Goal: Task Accomplishment & Management: Manage account settings

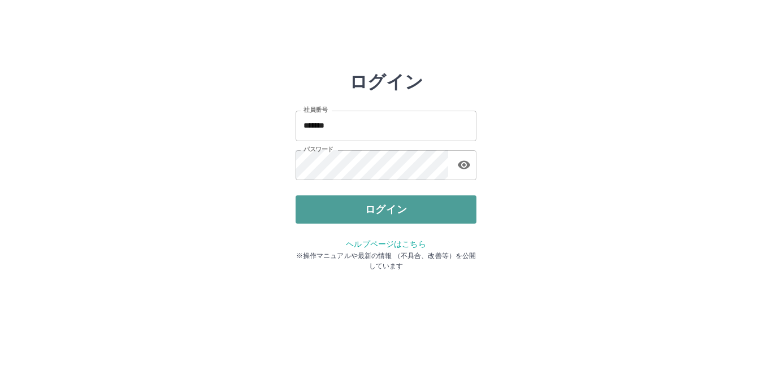
click at [362, 216] on button "ログイン" at bounding box center [385, 209] width 181 height 28
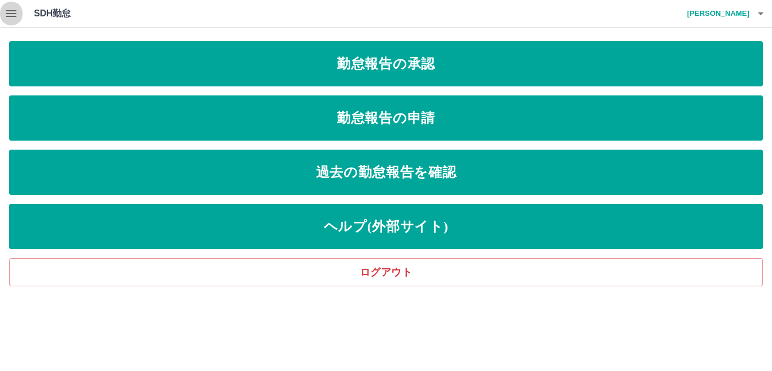
click at [12, 12] on icon "button" at bounding box center [12, 14] width 14 height 14
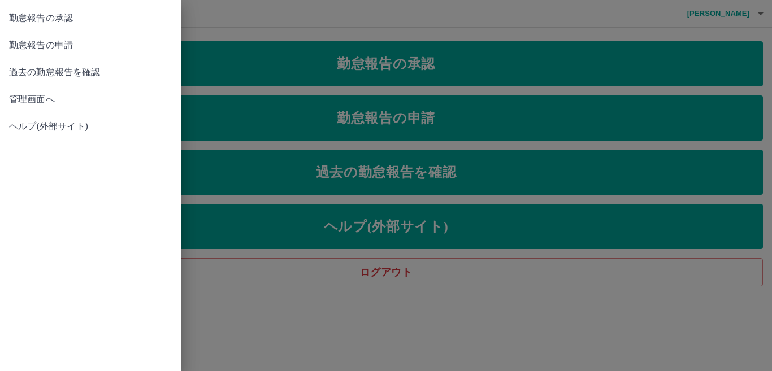
click at [90, 90] on link "管理画面へ" at bounding box center [90, 99] width 181 height 27
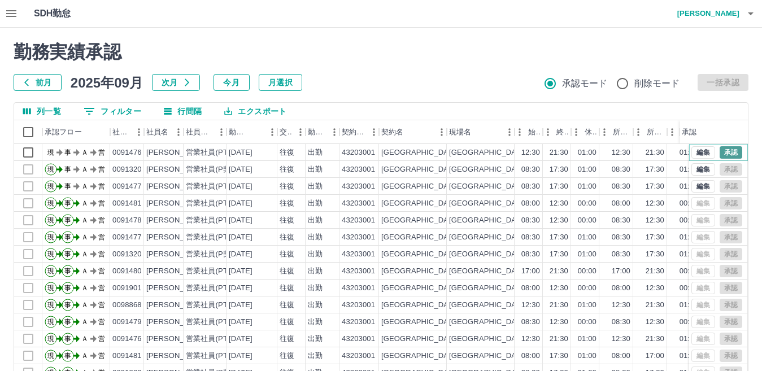
click at [720, 153] on button "承認" at bounding box center [731, 152] width 23 height 12
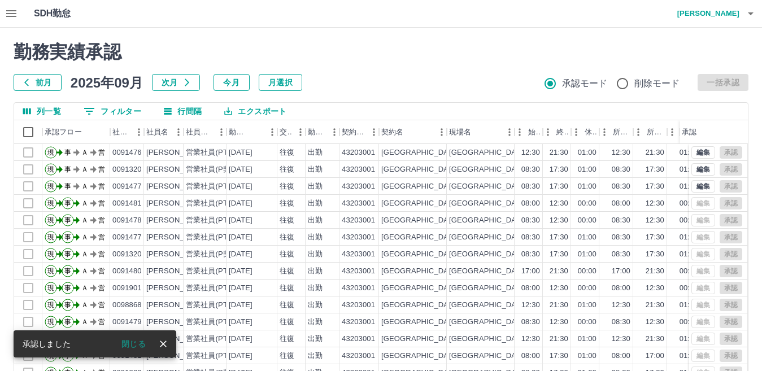
click at [163, 346] on icon "close" at bounding box center [163, 343] width 11 height 11
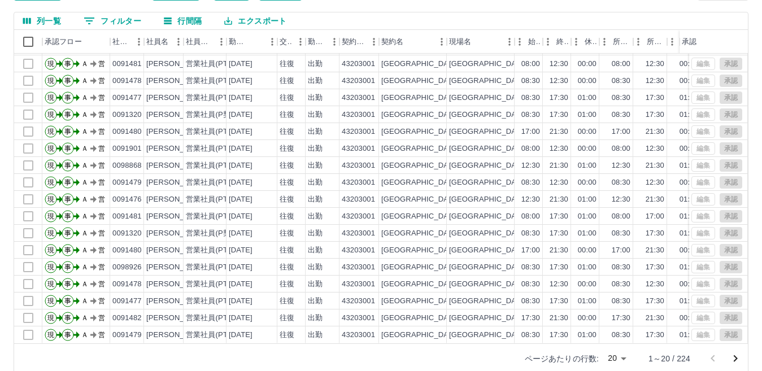
scroll to position [106, 0]
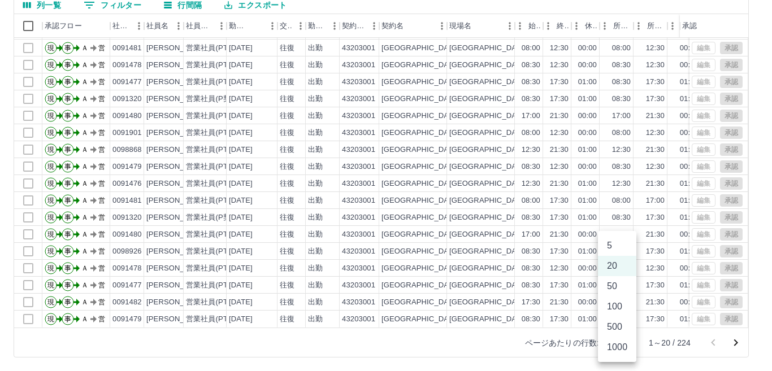
click at [615, 346] on body "SDH勤怠 中島　総一郎 勤務実績承認 前月 2025年09月 次月 今月 月選択 承認モード 削除モード 一括承認 列一覧 0 フィルター 行間隔 エクスポ…" at bounding box center [386, 132] width 772 height 477
click at [616, 327] on li "500" at bounding box center [617, 327] width 38 height 20
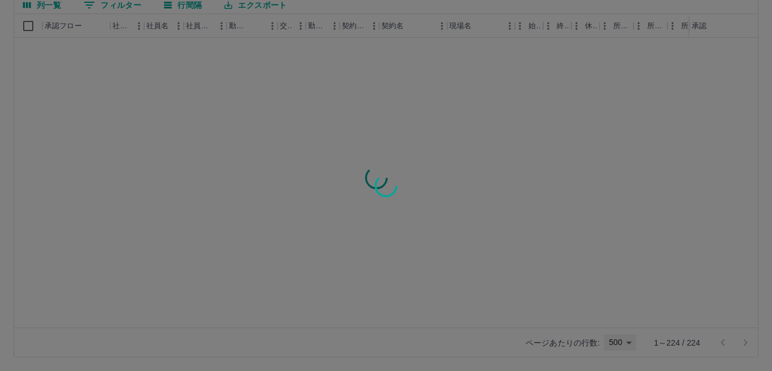
type input "***"
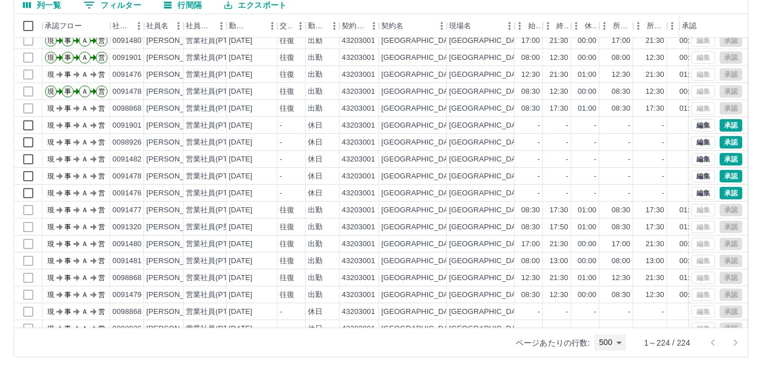
scroll to position [678, 0]
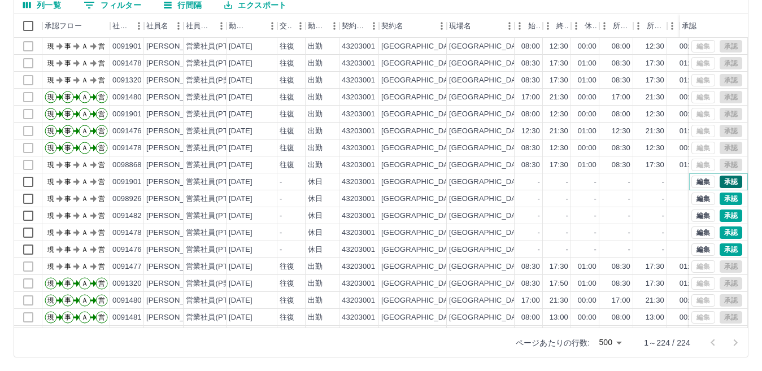
click at [723, 181] on button "承認" at bounding box center [731, 182] width 23 height 12
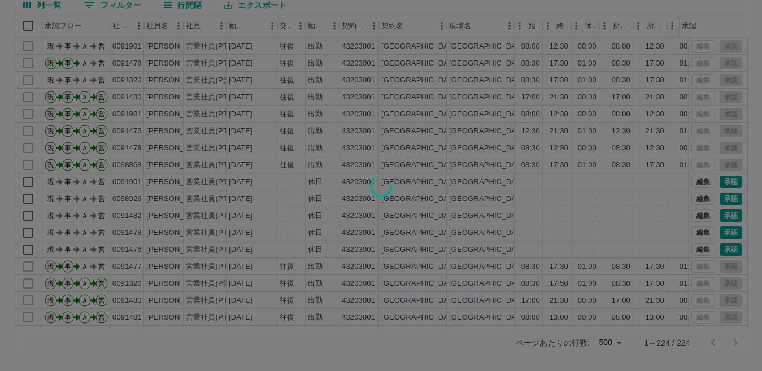
click at [721, 197] on div at bounding box center [381, 185] width 762 height 371
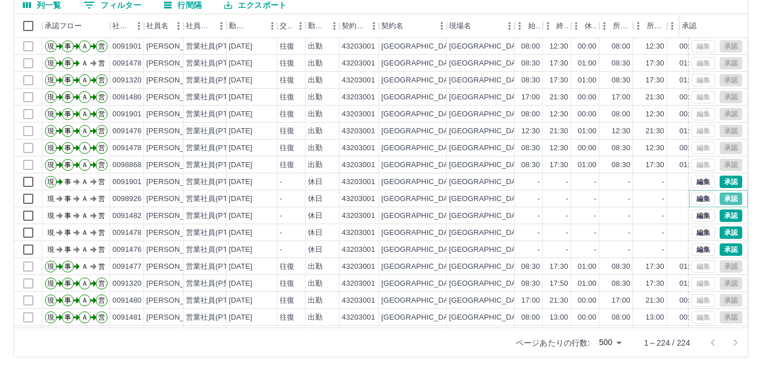
click at [721, 197] on button "承認" at bounding box center [731, 199] width 23 height 12
click at [720, 213] on button "承認" at bounding box center [731, 216] width 23 height 12
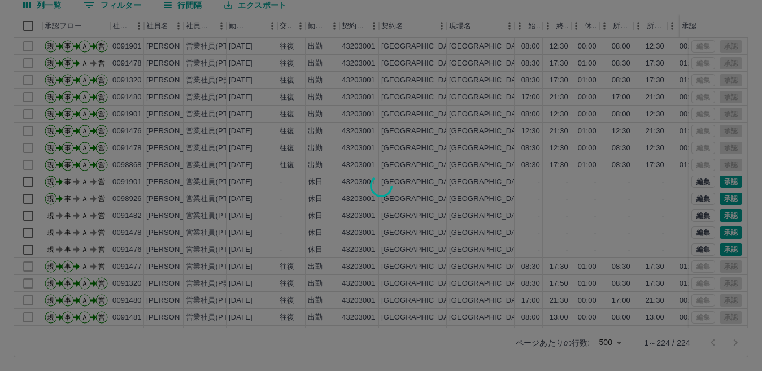
click at [717, 231] on div at bounding box center [381, 185] width 762 height 371
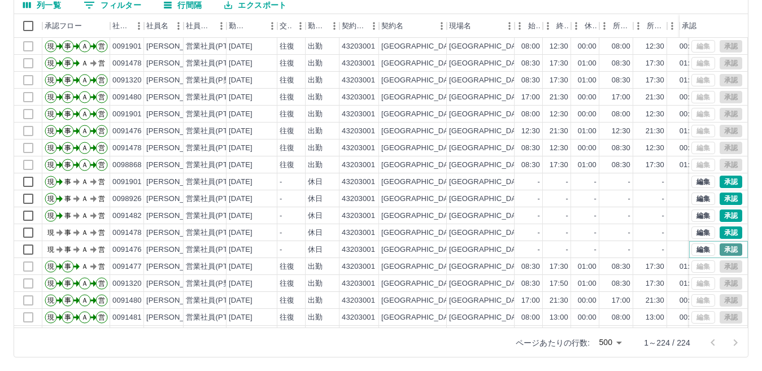
click at [722, 251] on button "承認" at bounding box center [731, 250] width 23 height 12
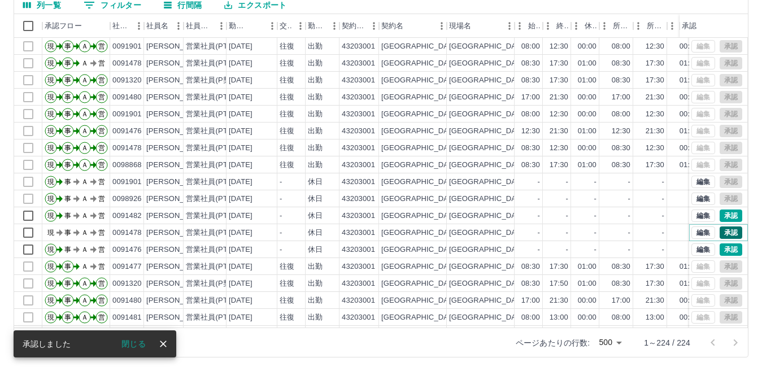
click at [727, 232] on button "承認" at bounding box center [731, 233] width 23 height 12
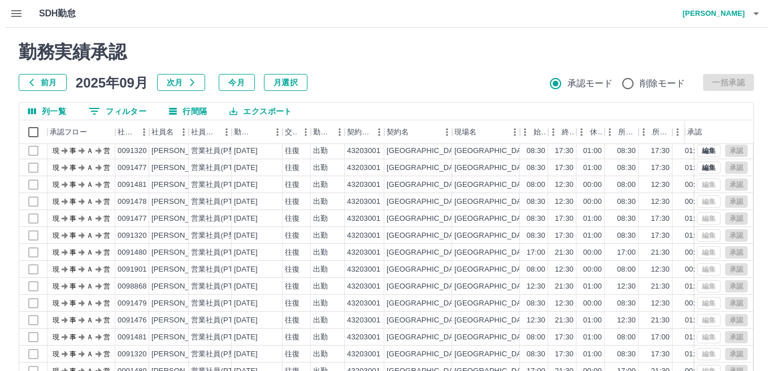
scroll to position [0, 0]
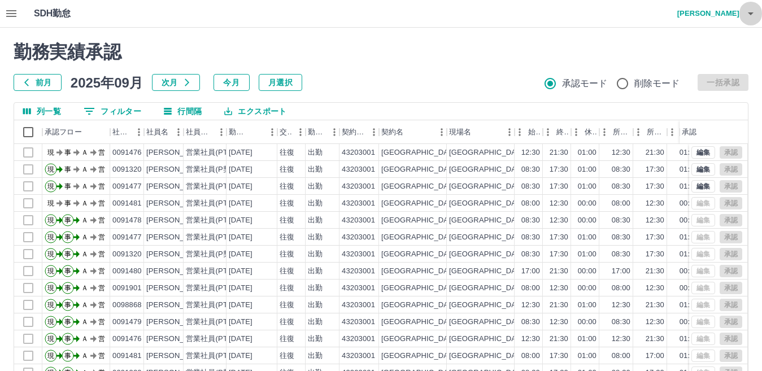
click at [749, 14] on icon "button" at bounding box center [751, 14] width 14 height 14
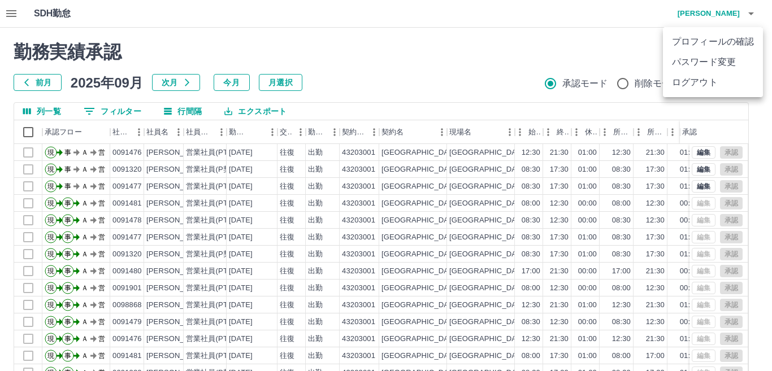
click at [699, 86] on li "ログアウト" at bounding box center [713, 82] width 100 height 20
